Goal: Check status: Check status

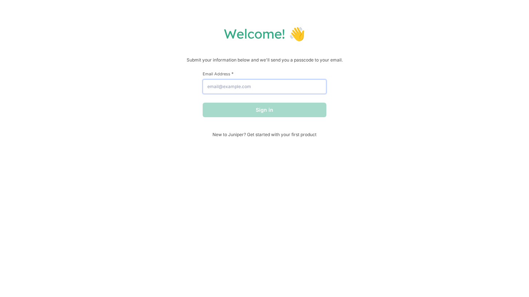
click at [249, 83] on input "Email Address *" at bounding box center [265, 86] width 124 height 15
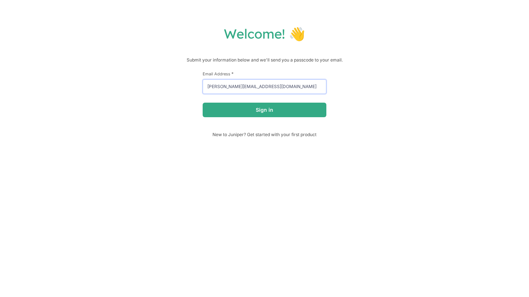
type input "[PERSON_NAME][EMAIL_ADDRESS][DOMAIN_NAME]"
click at [203, 103] on button "Sign in" at bounding box center [265, 110] width 124 height 15
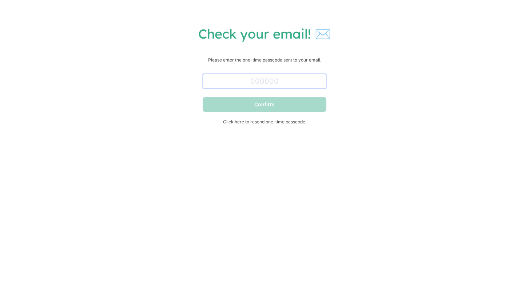
click at [255, 80] on input "text" at bounding box center [265, 81] width 124 height 15
paste input "634738"
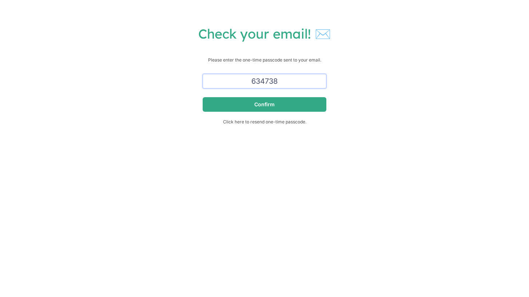
type input "634738"
click at [203, 97] on button "Confirm" at bounding box center [265, 104] width 124 height 15
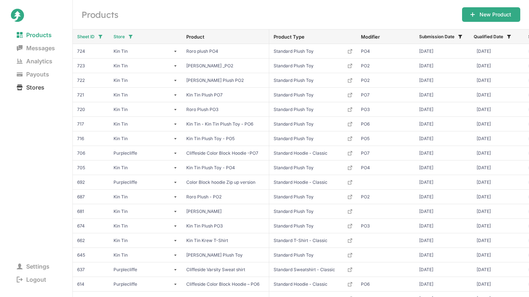
click at [37, 87] on span "Stores" at bounding box center [30, 87] width 39 height 10
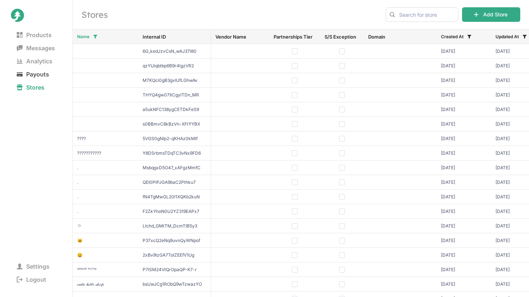
click at [35, 74] on span "Payouts" at bounding box center [33, 74] width 44 height 10
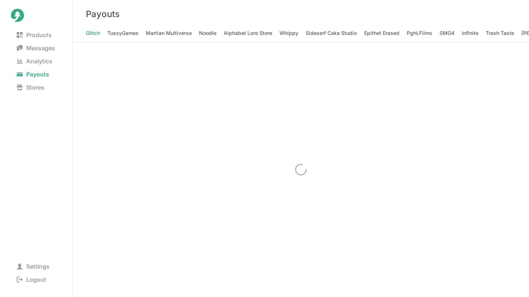
scroll to position [0, 3019]
click at [268, 8] on div "Payouts" at bounding box center [301, 14] width 456 height 28
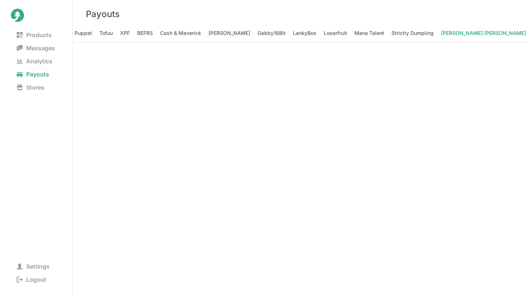
click at [441, 31] on Elizabeth "[PERSON_NAME] [PERSON_NAME]" at bounding box center [483, 33] width 85 height 10
